Goal: Task Accomplishment & Management: Manage account settings

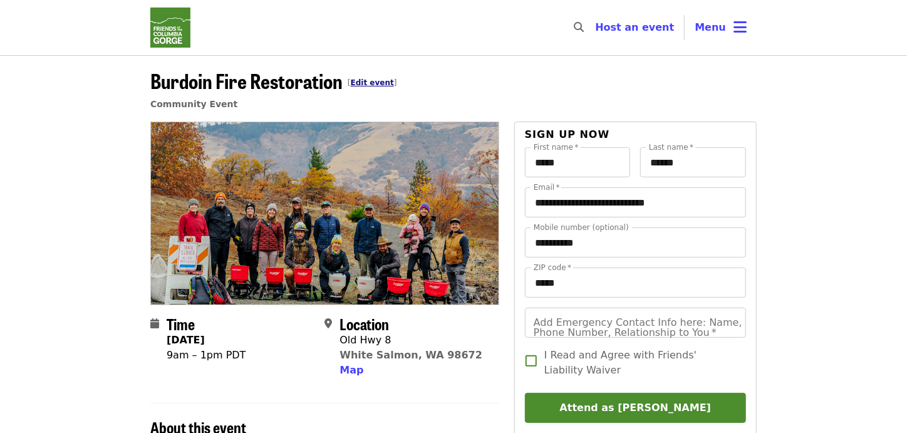
click at [371, 80] on link "Edit event" at bounding box center [372, 82] width 43 height 9
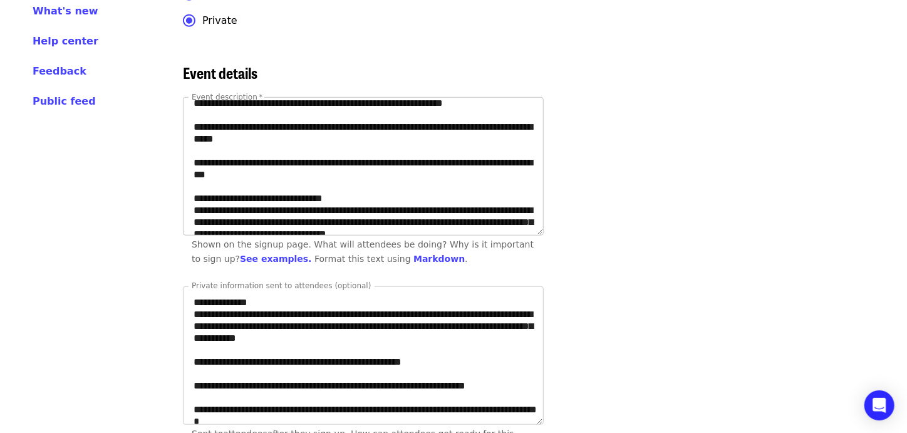
scroll to position [125, 0]
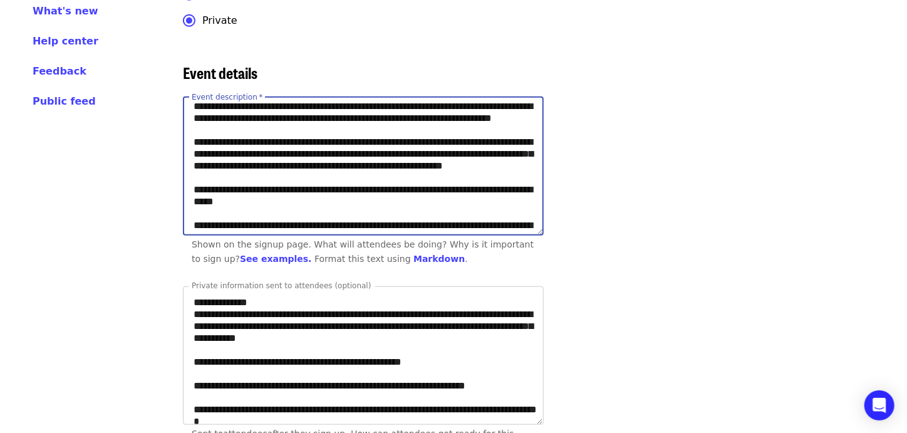
click at [476, 176] on textarea "Event description   *" at bounding box center [364, 166] width 360 height 137
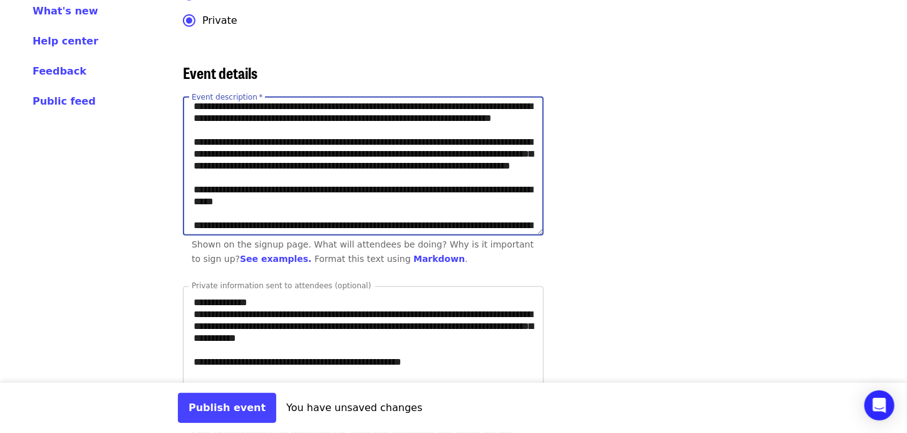
click at [296, 187] on textarea "Event description   *" at bounding box center [364, 166] width 360 height 137
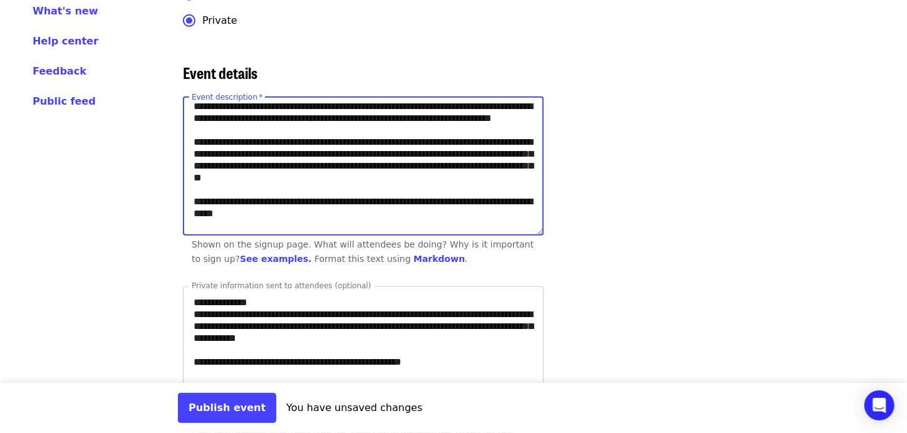
type textarea "**********"
click at [599, 237] on div "Event description   * Event description * Shown on the signup page. What will a…" at bounding box center [536, 184] width 707 height 174
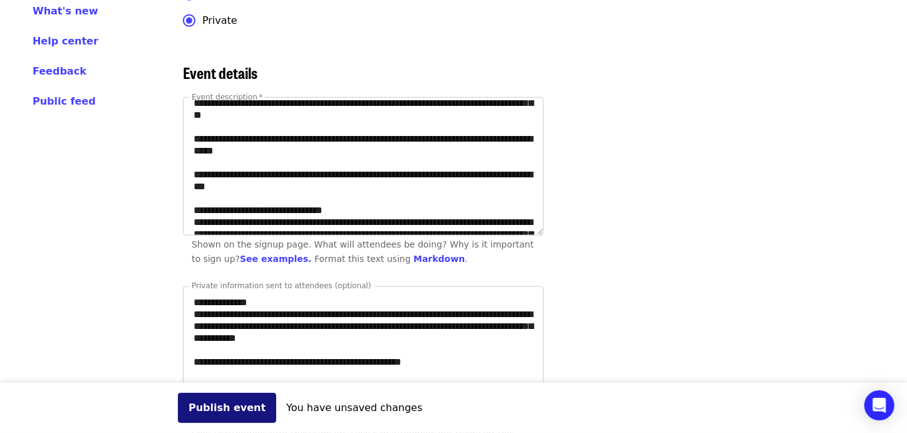
click at [209, 410] on button "Publish event" at bounding box center [227, 408] width 98 height 30
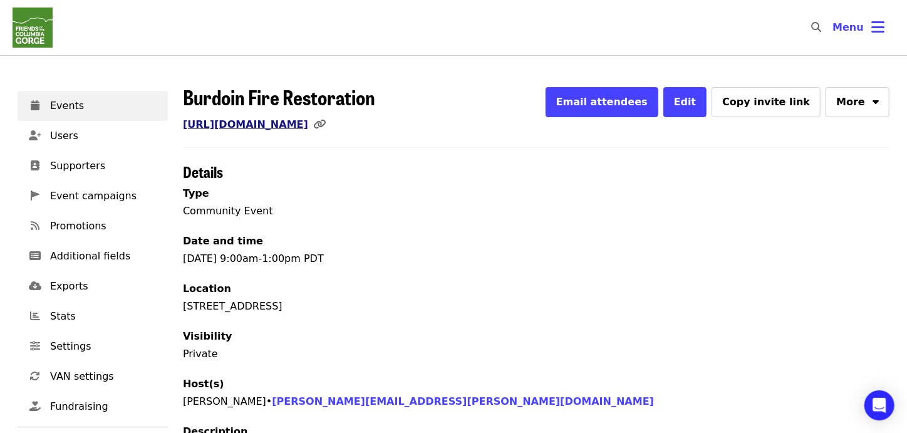
click at [308, 127] on link "[URL][DOMAIN_NAME]" at bounding box center [245, 124] width 125 height 12
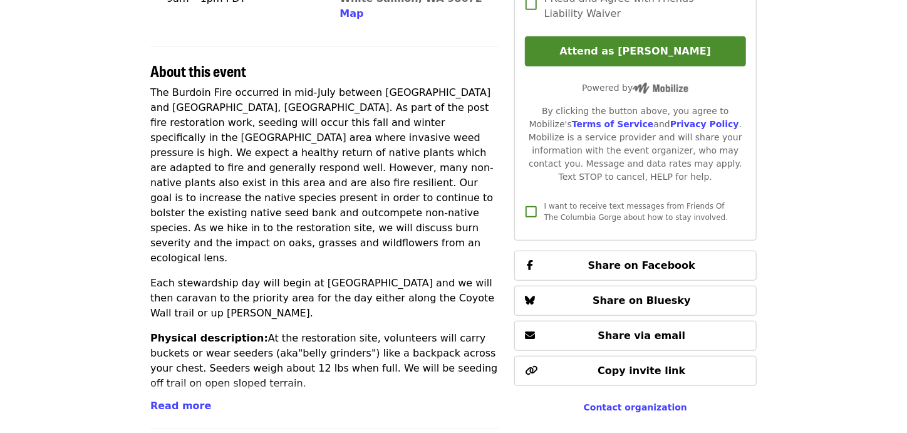
scroll to position [376, 0]
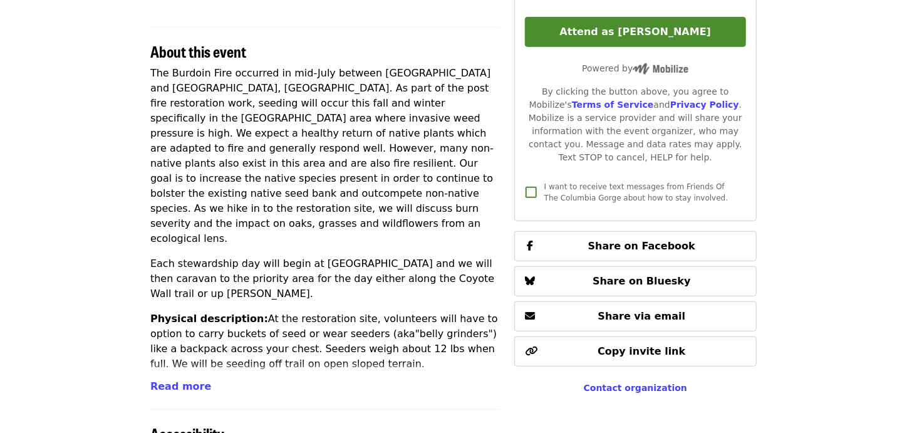
scroll to position [439, 0]
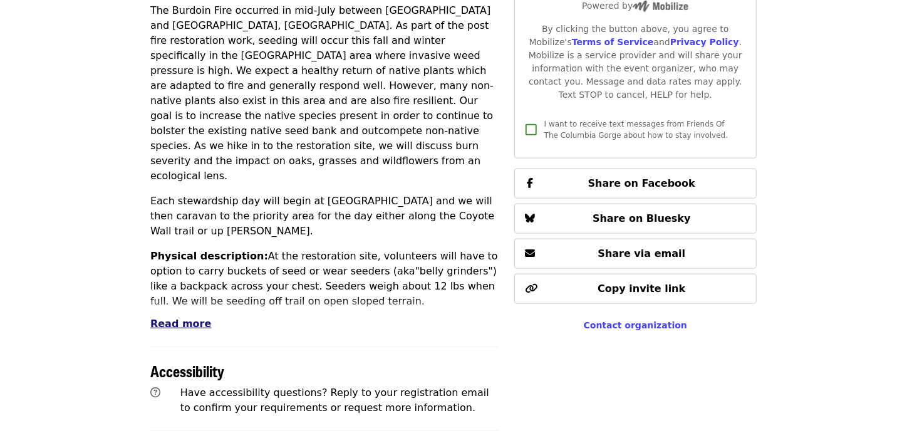
click at [198, 321] on span "Read more" at bounding box center [180, 324] width 61 height 12
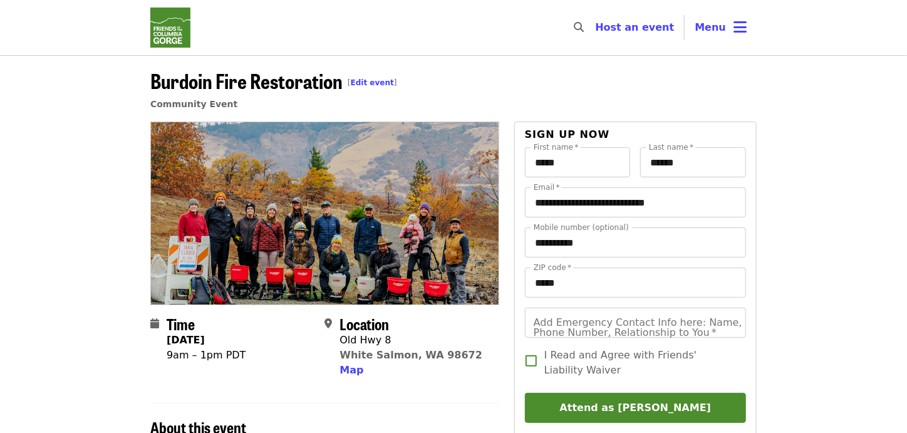
scroll to position [0, 0]
click at [375, 85] on link "Edit event" at bounding box center [372, 82] width 43 height 9
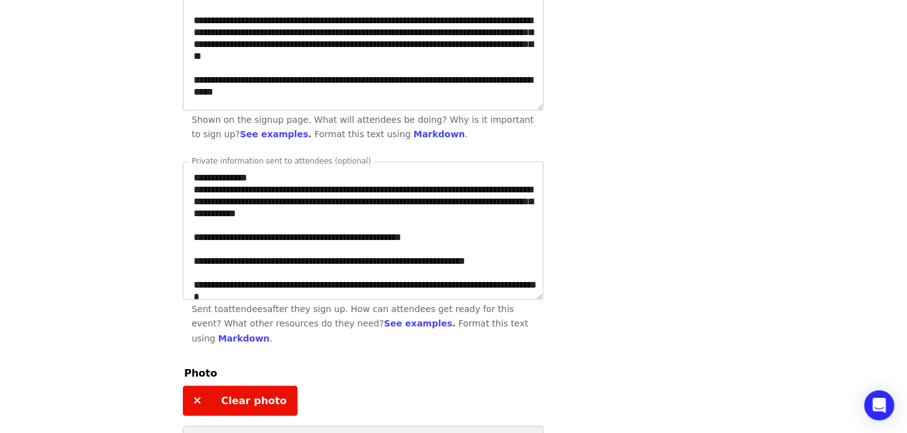
scroll to position [125, 0]
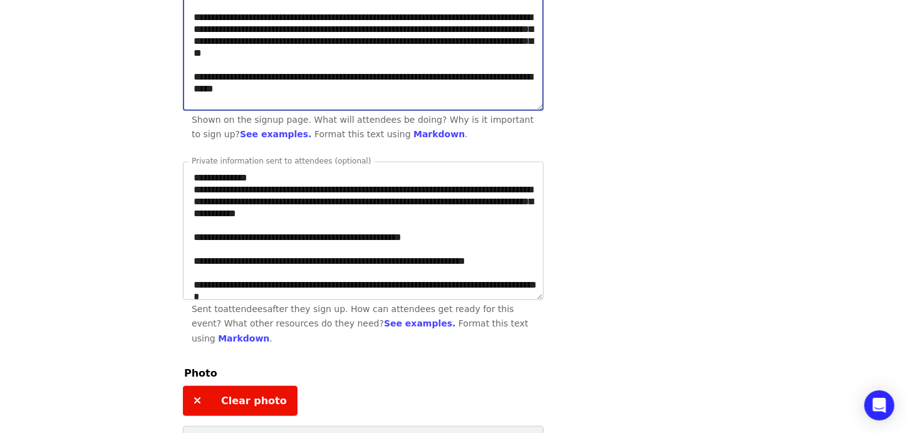
drag, startPoint x: 222, startPoint y: 63, endPoint x: 457, endPoint y: 48, distance: 234.8
click at [456, 48] on textarea "Event description   *" at bounding box center [364, 41] width 360 height 137
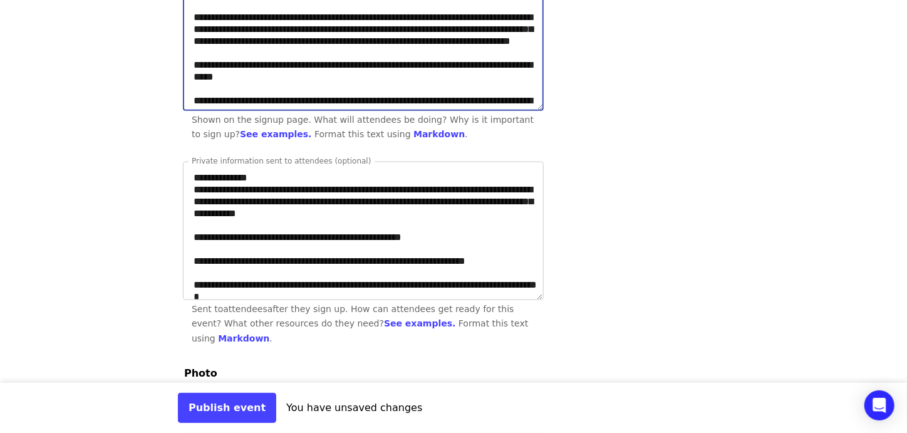
click at [215, 61] on textarea "Event description   *" at bounding box center [364, 41] width 360 height 137
click at [256, 61] on textarea "Event description   *" at bounding box center [364, 41] width 360 height 137
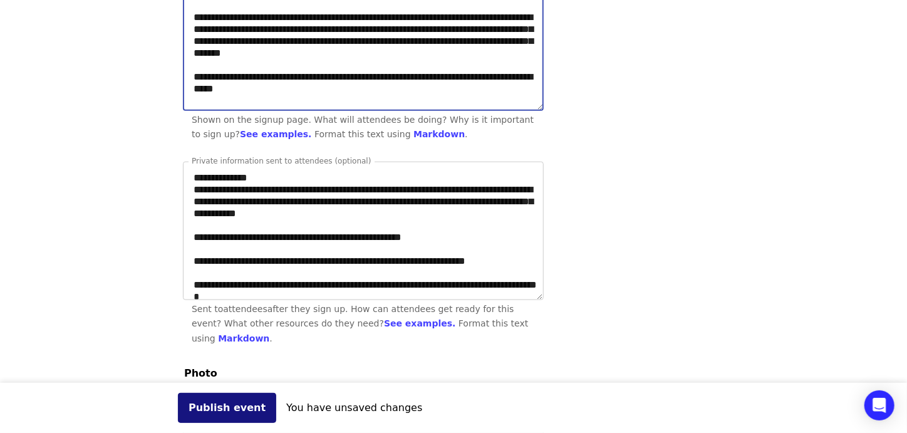
type textarea "**********"
click at [199, 407] on button "Publish event" at bounding box center [227, 408] width 98 height 30
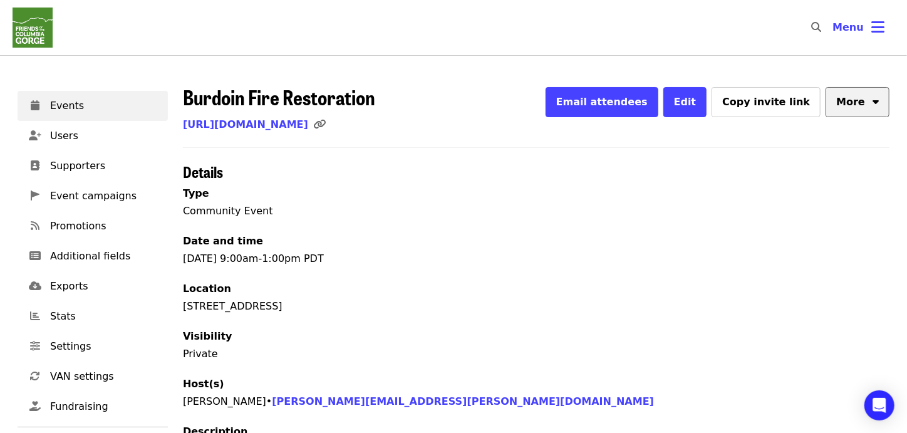
click at [873, 102] on icon "sort-down icon" at bounding box center [876, 100] width 6 height 12
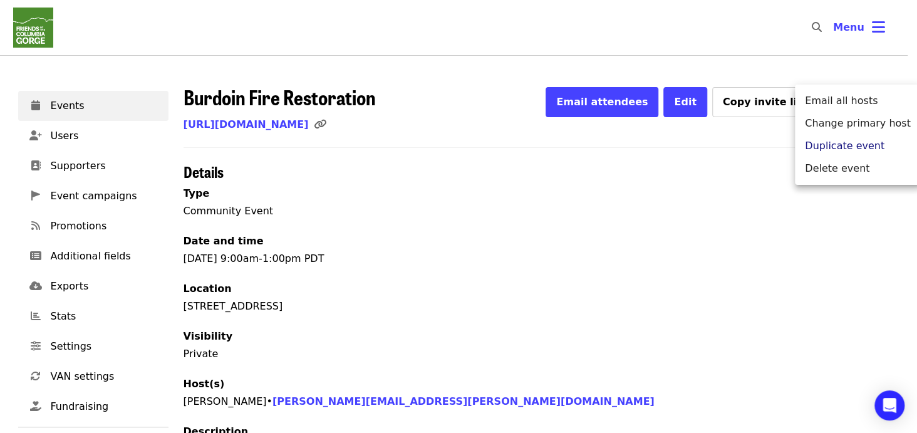
click at [860, 145] on span "Duplicate event" at bounding box center [845, 145] width 80 height 15
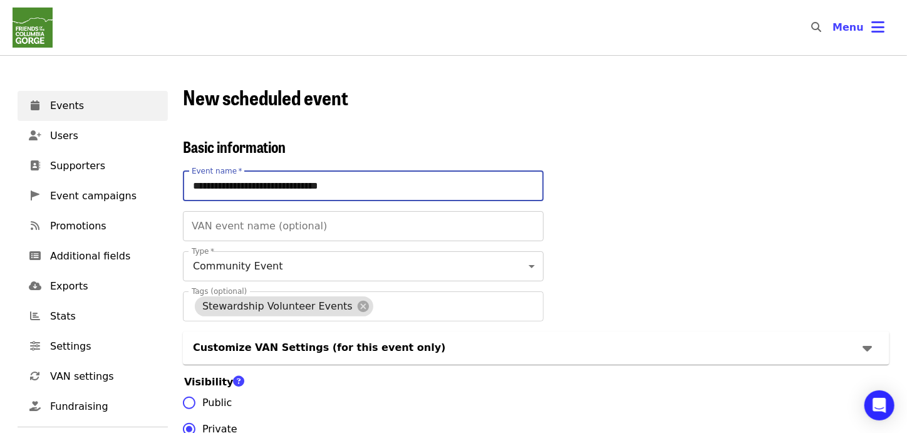
drag, startPoint x: 232, startPoint y: 187, endPoint x: 188, endPoint y: 190, distance: 44.6
click at [188, 190] on input "**********" at bounding box center [363, 186] width 361 height 30
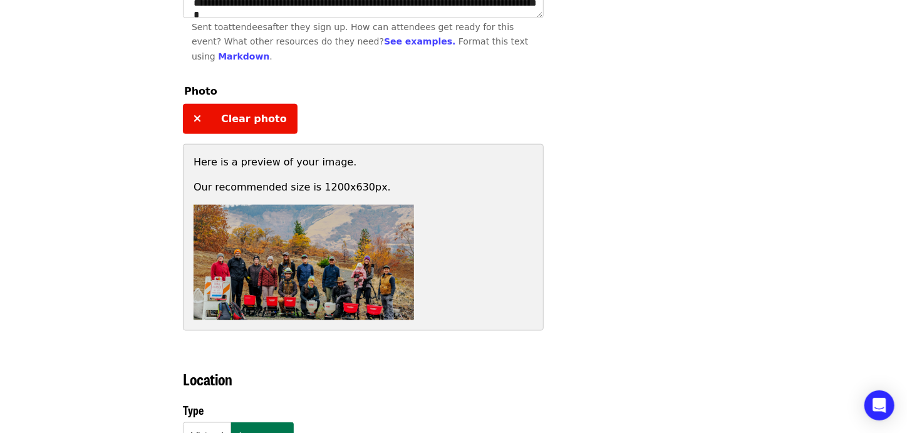
scroll to position [815, 0]
type input "**********"
click at [252, 113] on span "Clear photo" at bounding box center [254, 119] width 66 height 12
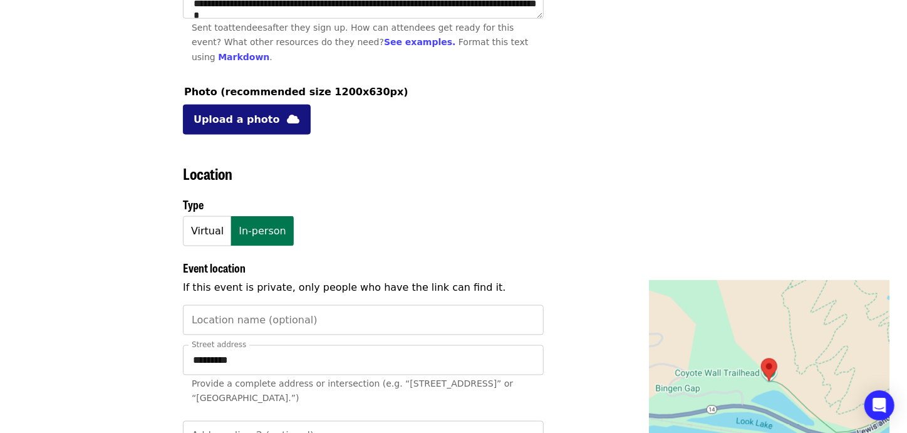
click at [253, 112] on span "Upload a photo" at bounding box center [237, 119] width 86 height 15
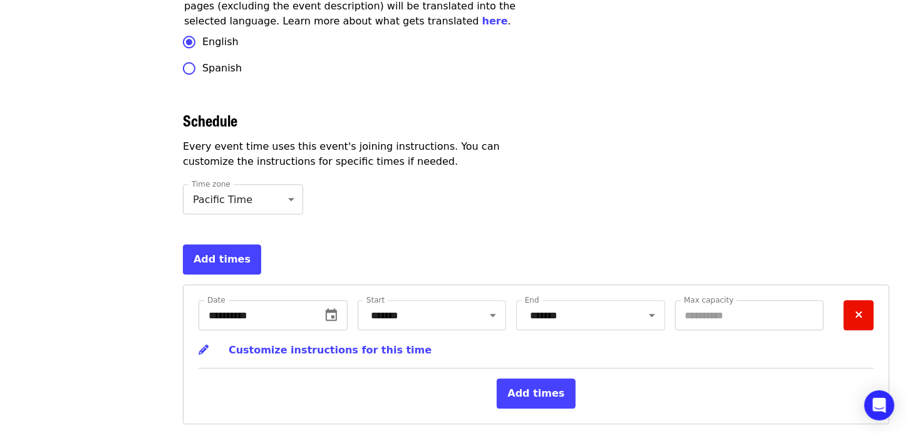
scroll to position [3954, 0]
click at [335, 308] on icon "change date" at bounding box center [331, 315] width 15 height 15
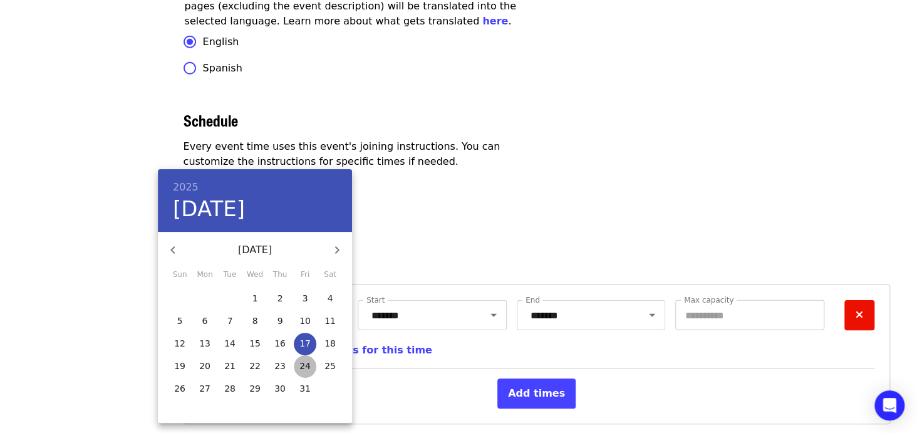
click at [305, 373] on button "24" at bounding box center [305, 366] width 23 height 23
type input "**********"
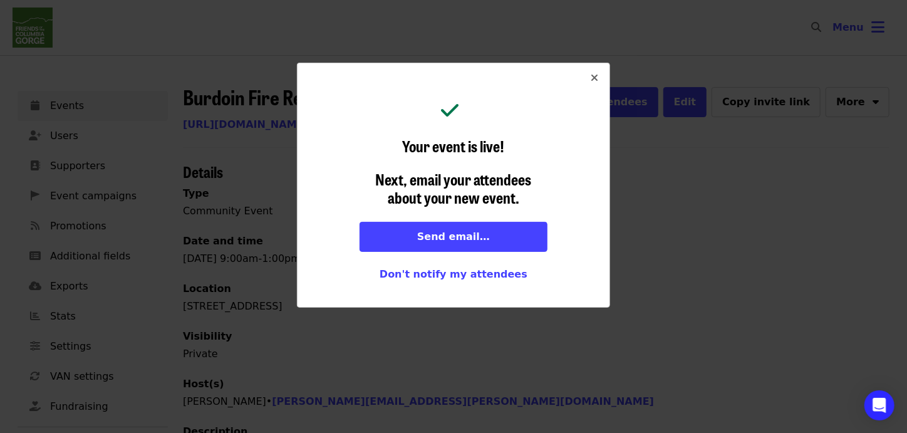
click at [596, 76] on icon "times icon" at bounding box center [595, 78] width 8 height 12
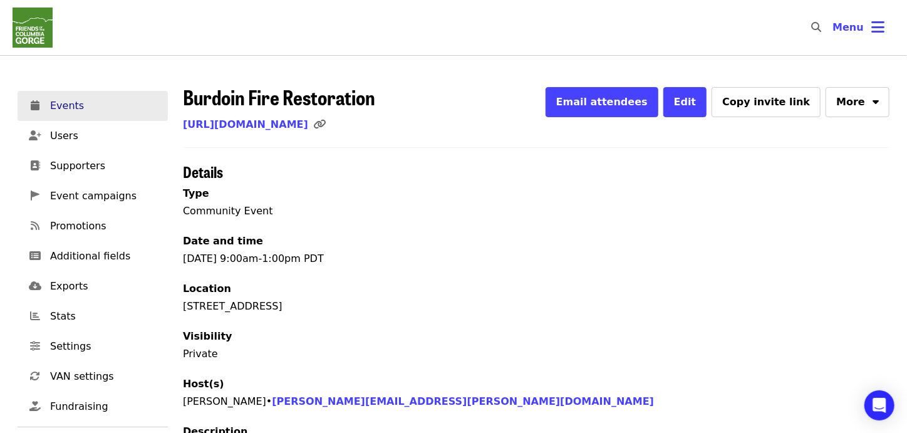
click at [91, 104] on span "Events" at bounding box center [104, 105] width 108 height 15
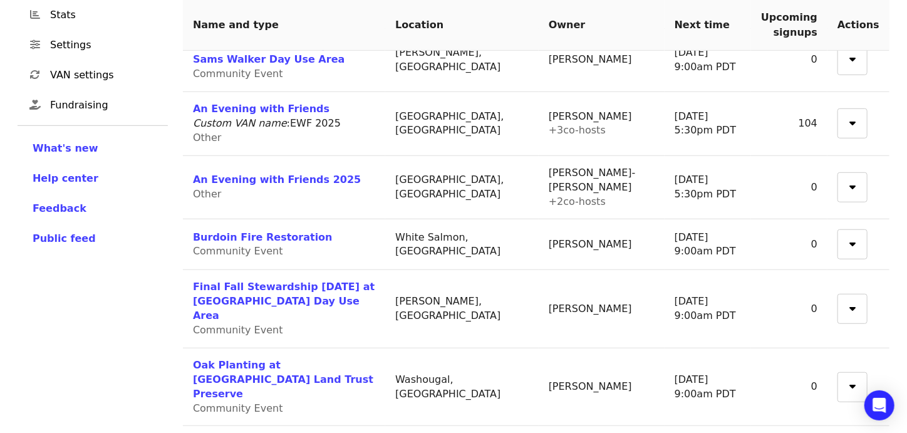
scroll to position [356, 0]
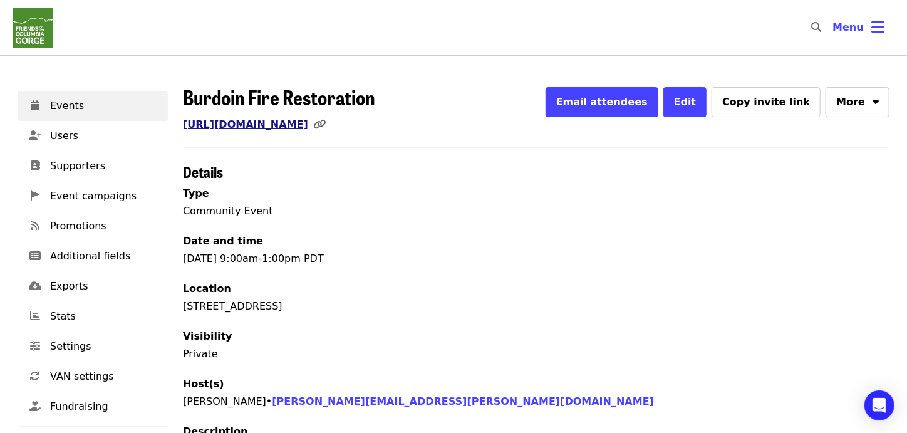
click at [209, 122] on link "[URL][DOMAIN_NAME]" at bounding box center [245, 124] width 125 height 12
click at [99, 110] on span "Events" at bounding box center [104, 105] width 108 height 15
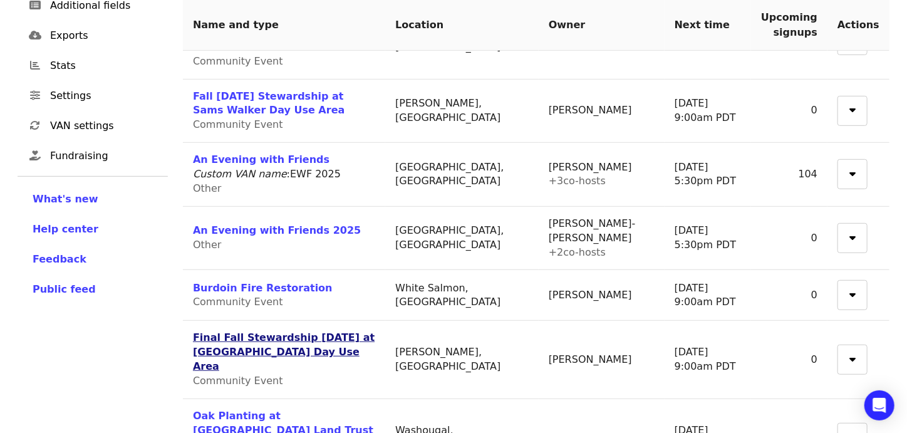
scroll to position [356, 0]
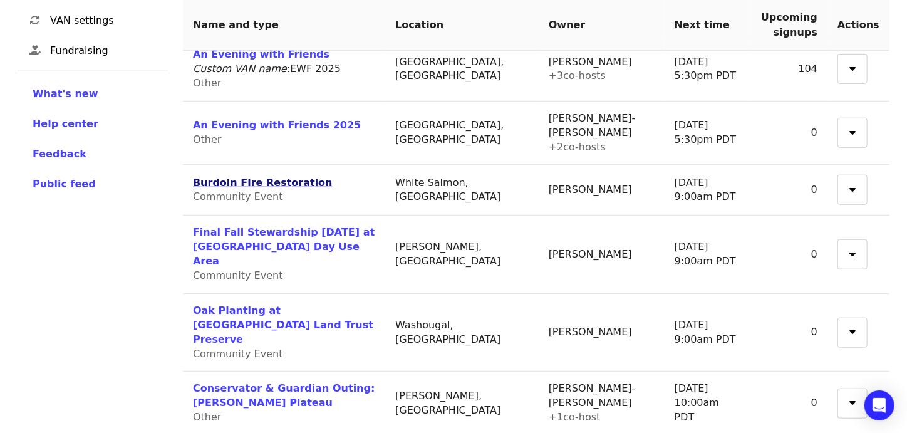
click at [271, 177] on link "Burdoin Fire Restoration" at bounding box center [263, 183] width 140 height 12
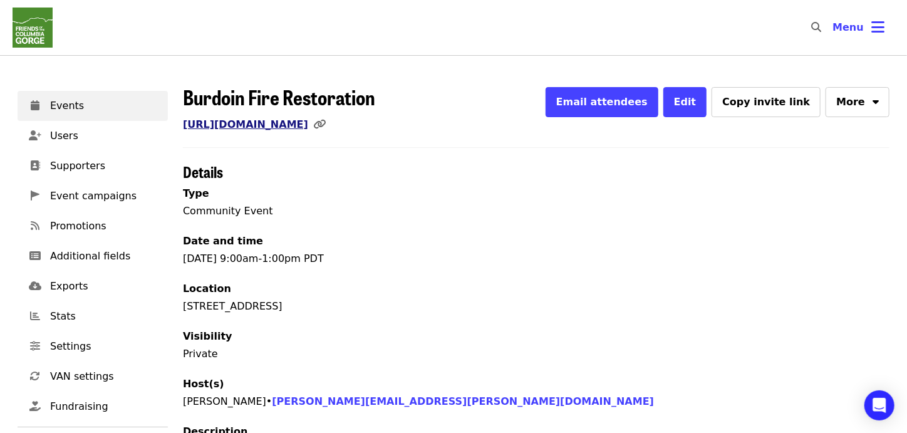
click at [308, 127] on link "[URL][DOMAIN_NAME]" at bounding box center [245, 124] width 125 height 12
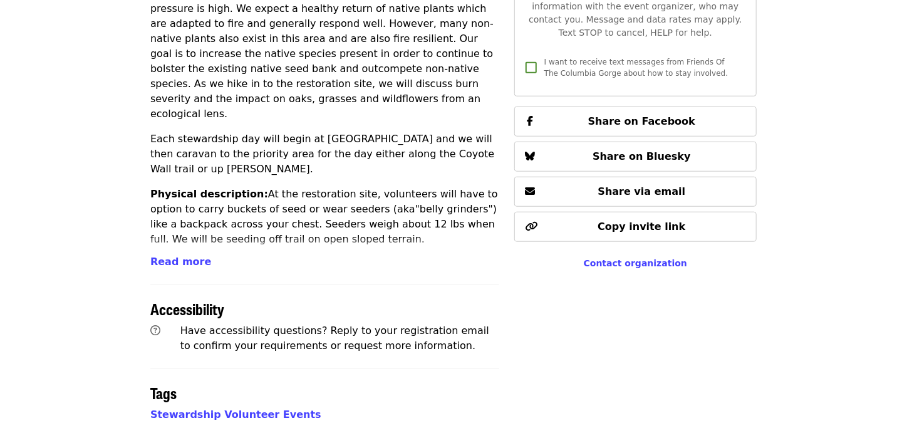
scroll to position [501, 0]
click at [163, 263] on span "Read more" at bounding box center [180, 261] width 61 height 12
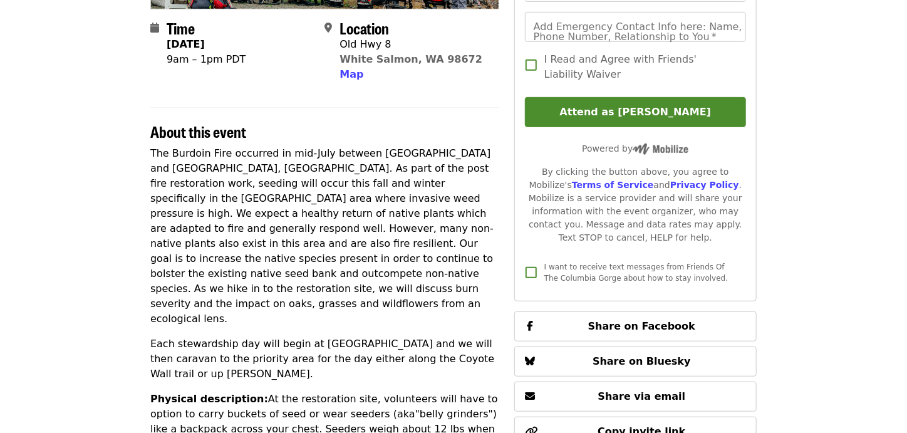
scroll to position [20, 0]
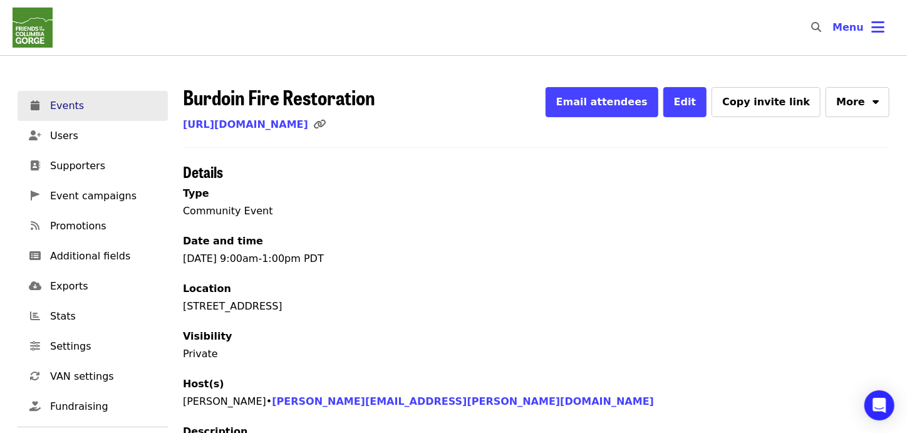
click at [68, 108] on span "Events" at bounding box center [104, 105] width 108 height 15
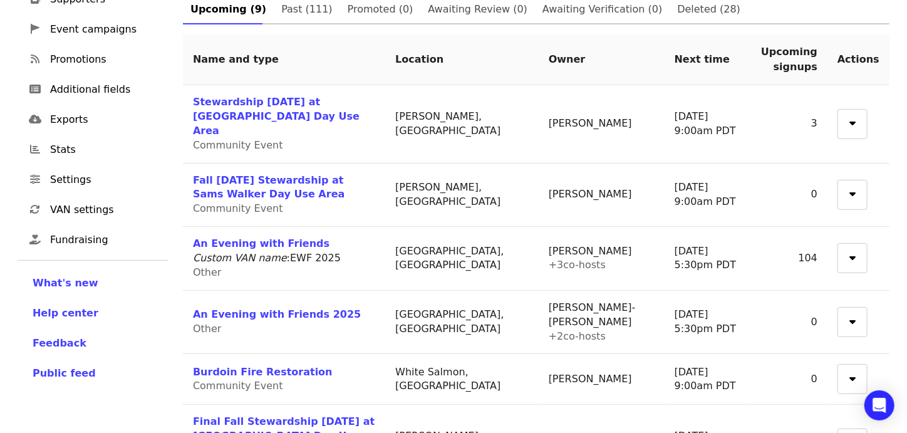
scroll to position [188, 0]
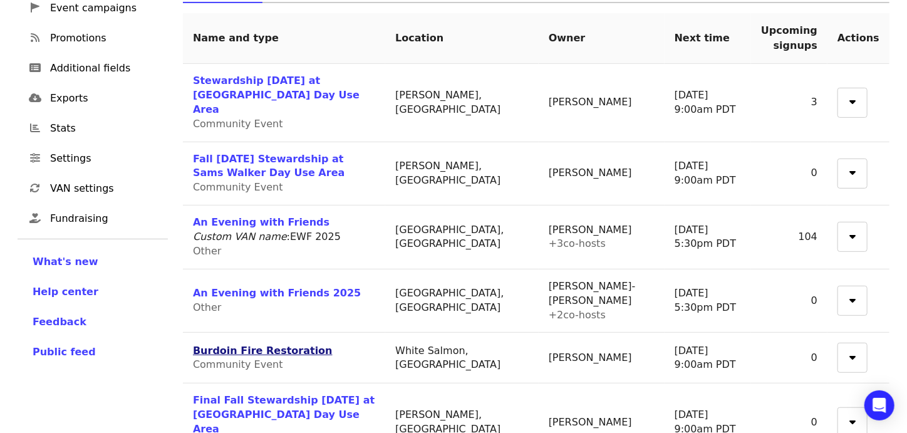
click at [266, 345] on link "Burdoin Fire Restoration" at bounding box center [263, 351] width 140 height 12
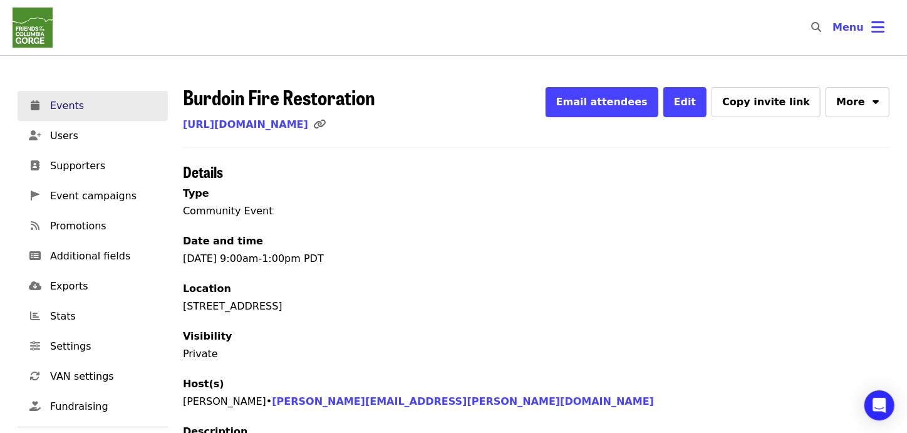
click at [83, 111] on span "Events" at bounding box center [104, 105] width 108 height 15
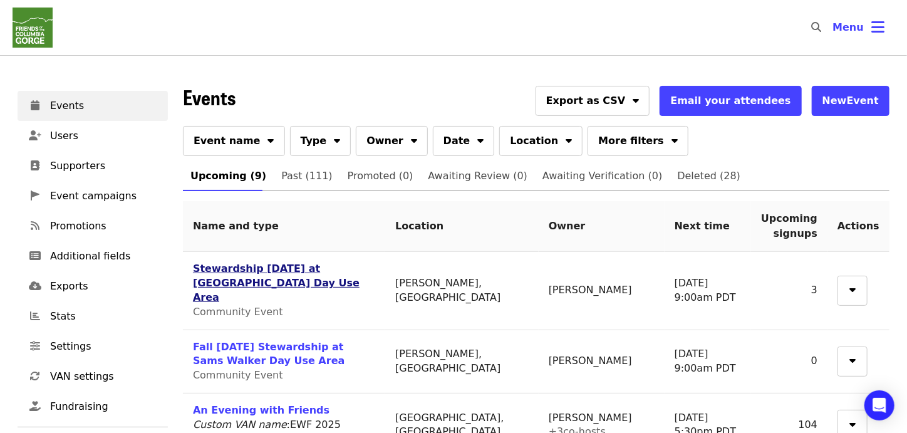
click at [266, 268] on link "Stewardship [DATE] at [GEOGRAPHIC_DATA] Day Use Area" at bounding box center [276, 283] width 167 height 41
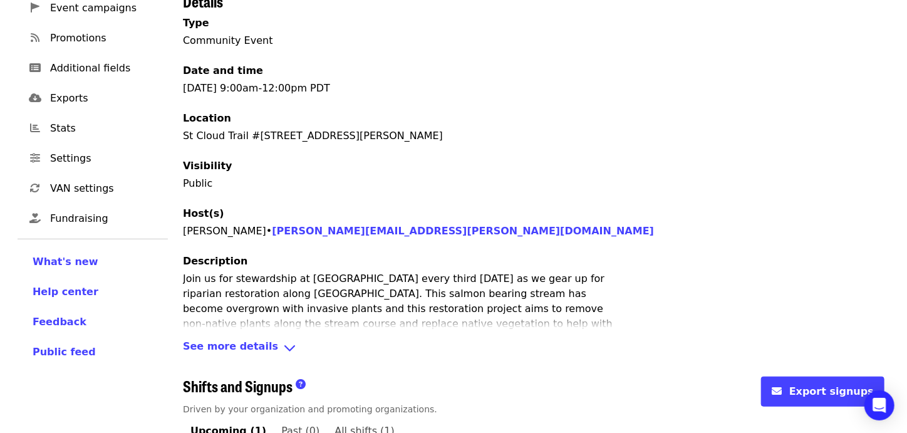
scroll to position [328, 0]
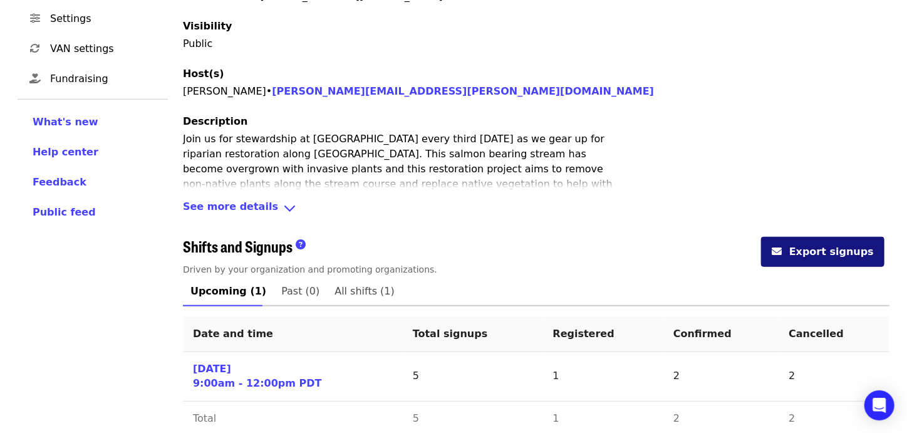
click at [815, 237] on button "Export signups" at bounding box center [822, 252] width 123 height 30
